Goal: Communication & Community: Answer question/provide support

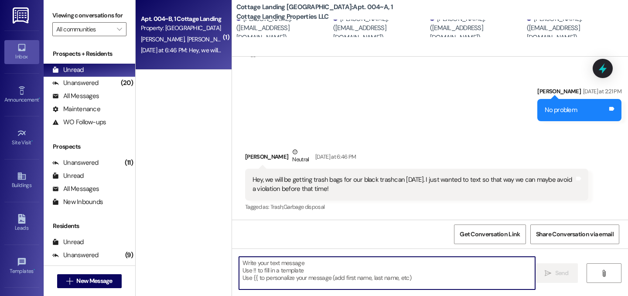
scroll to position [551, 0]
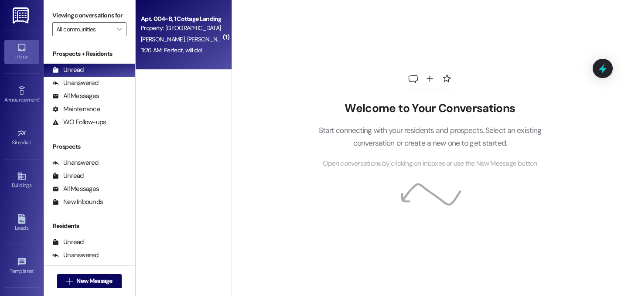
click at [233, 43] on span "G. Blackmon" at bounding box center [256, 39] width 46 height 8
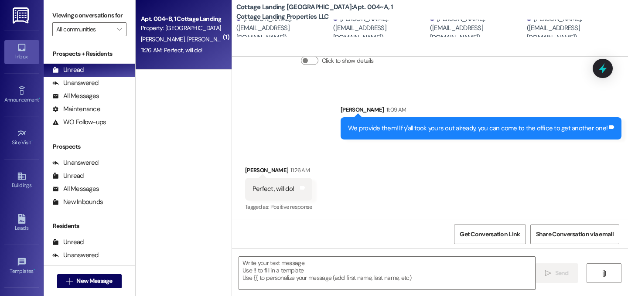
scroll to position [624, 0]
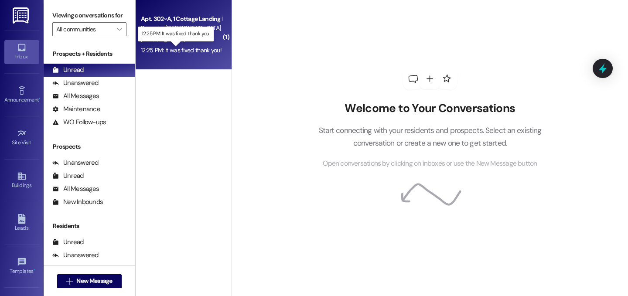
click at [180, 47] on div "12:25 PM: It was fixed thank you! 12:25 PM: It was fixed thank you!" at bounding box center [181, 50] width 81 height 8
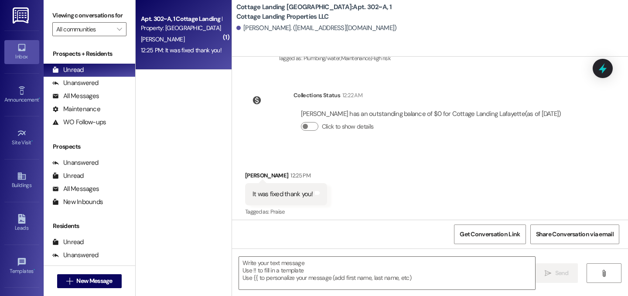
scroll to position [212, 0]
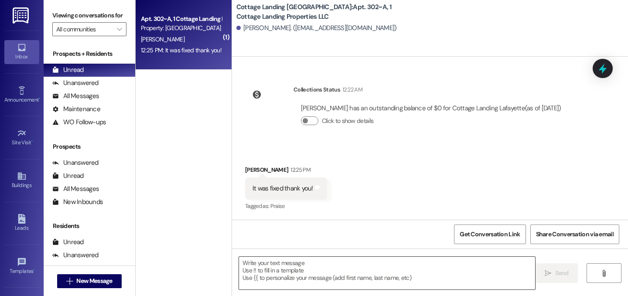
click at [373, 275] on textarea at bounding box center [387, 273] width 296 height 33
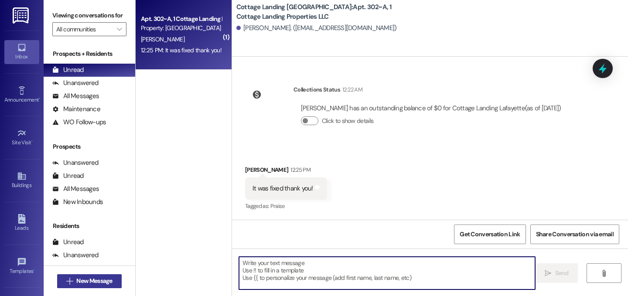
click at [80, 281] on span "New Message" at bounding box center [94, 281] width 36 height 9
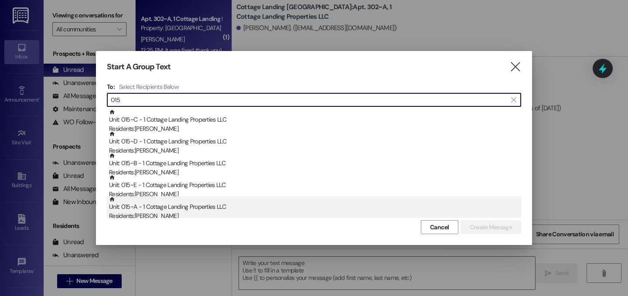
type input "015"
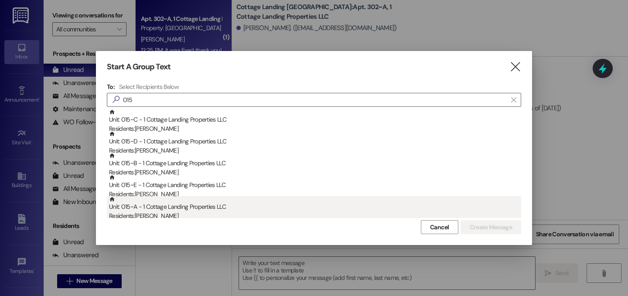
click at [172, 211] on div "Unit: 015~A - 1 Cottage Landing Properties LLC Residents: Regan Lanclos" at bounding box center [315, 208] width 412 height 25
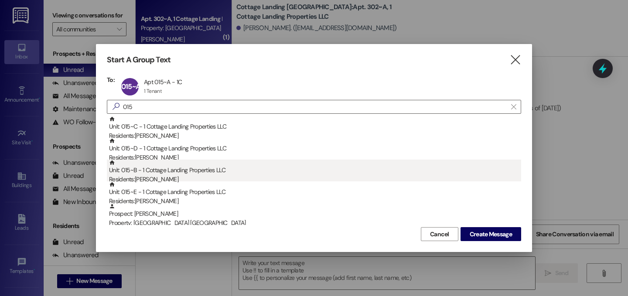
click at [168, 173] on div "Unit: 015~B - 1 Cottage Landing Properties LLC Residents: Kaelin Taylor" at bounding box center [315, 172] width 412 height 25
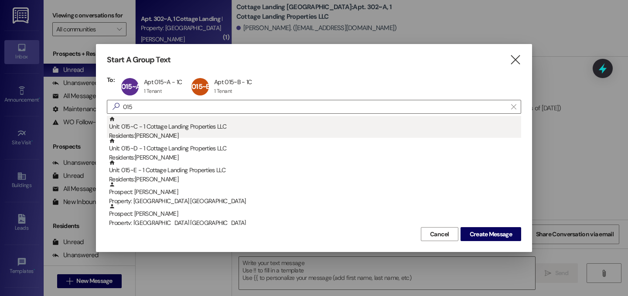
click at [169, 135] on div "Residents: Rebekah Hudson" at bounding box center [315, 135] width 412 height 9
click at [174, 133] on div "Residents: Lauren Fremin" at bounding box center [315, 135] width 412 height 9
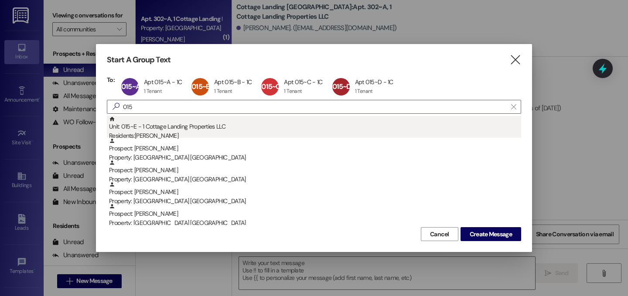
click at [184, 132] on div "Residents: Audrey Romero" at bounding box center [315, 135] width 412 height 9
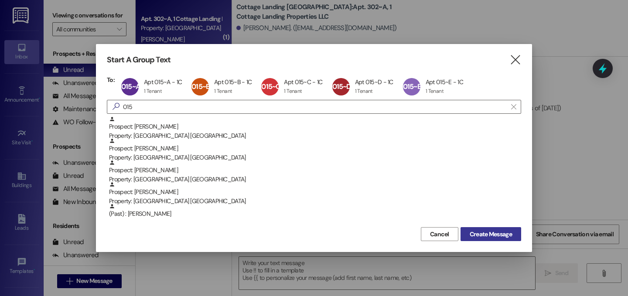
click at [499, 235] on span "Create Message" at bounding box center [491, 234] width 42 height 9
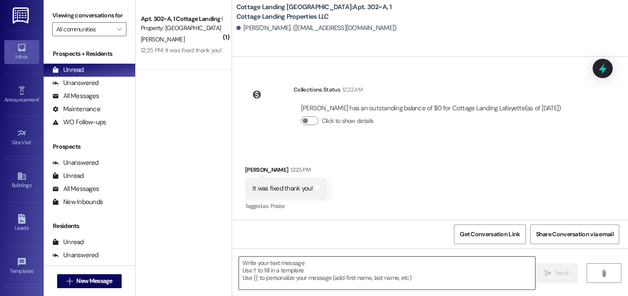
scroll to position [0, 0]
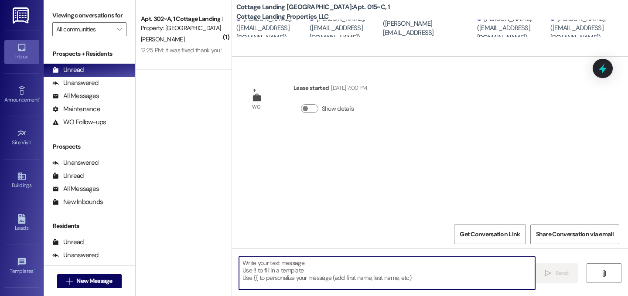
click at [387, 282] on textarea at bounding box center [387, 273] width 296 height 33
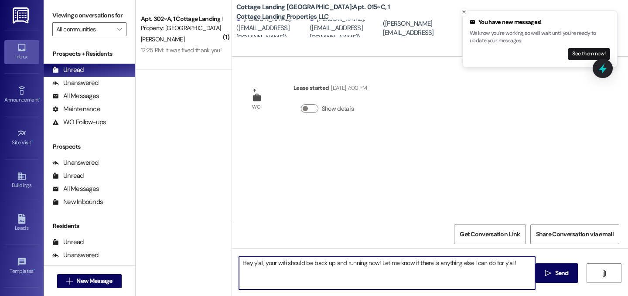
type textarea "Hey y'all, your wifi should be back up and running now! Let me know if there is…"
